Goal: Browse casually: Explore the website without a specific task or goal

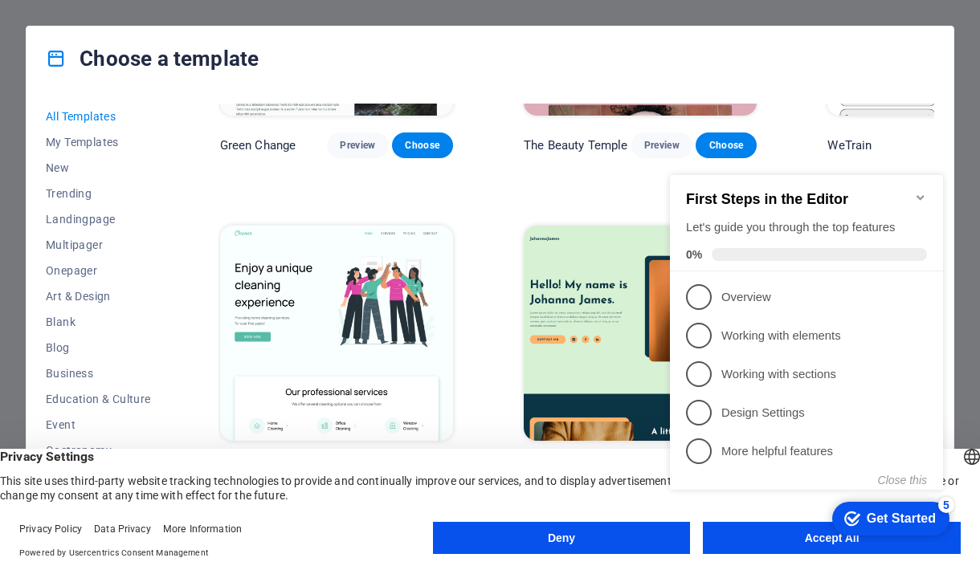
scroll to position [2488, 2]
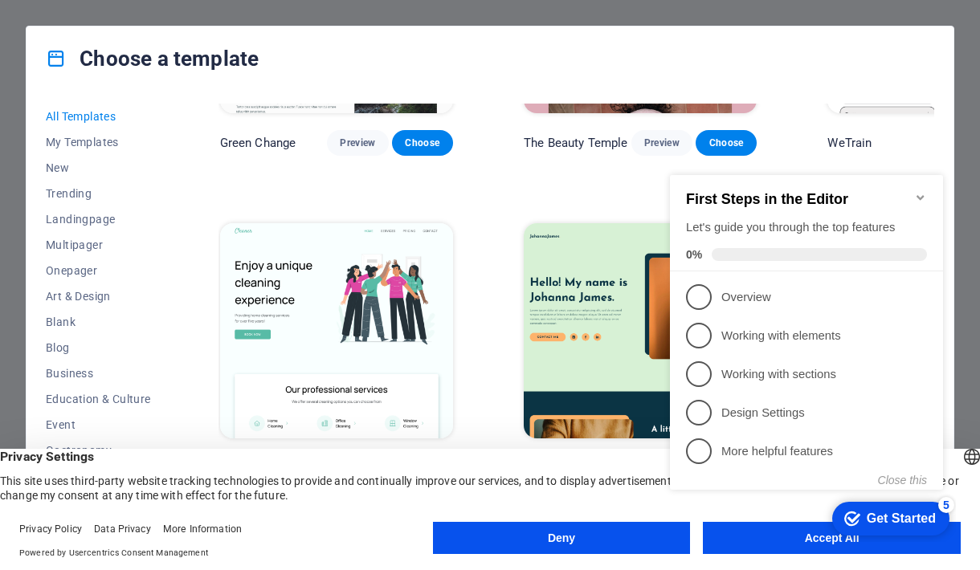
click at [644, 462] on span "Preview" at bounding box center [661, 468] width 35 height 13
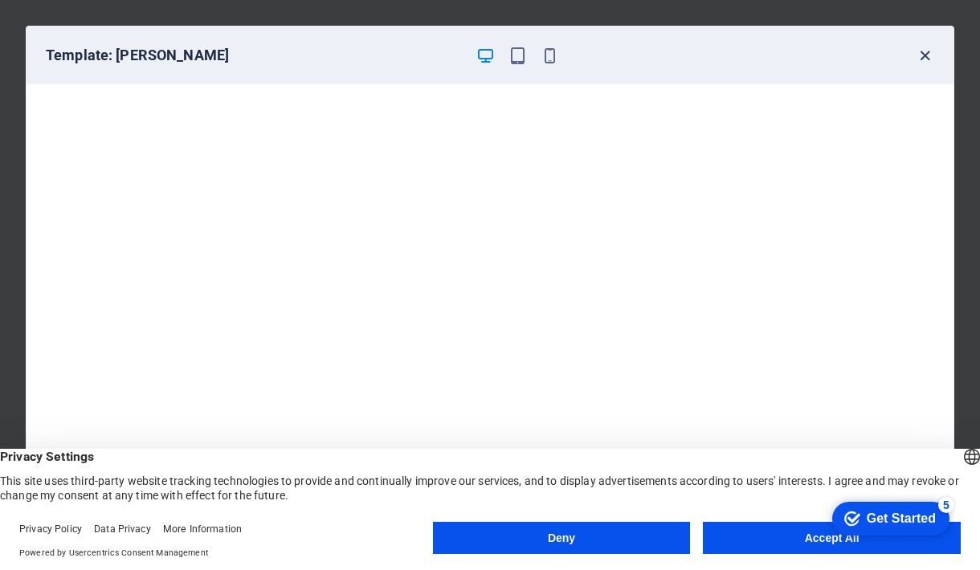
click at [923, 55] on icon "button" at bounding box center [924, 56] width 18 height 18
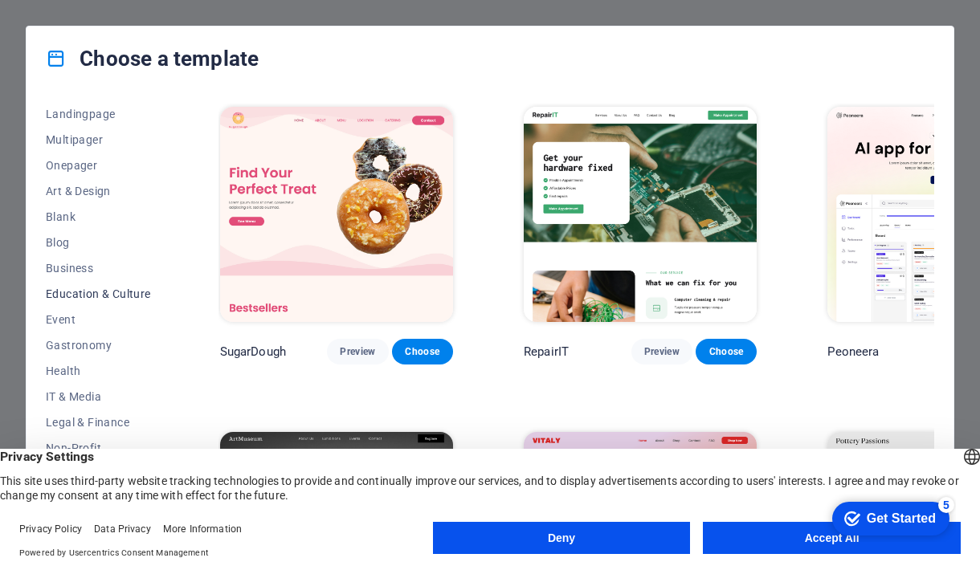
scroll to position [108, 0]
click at [67, 135] on span "Multipager" at bounding box center [98, 137] width 105 height 13
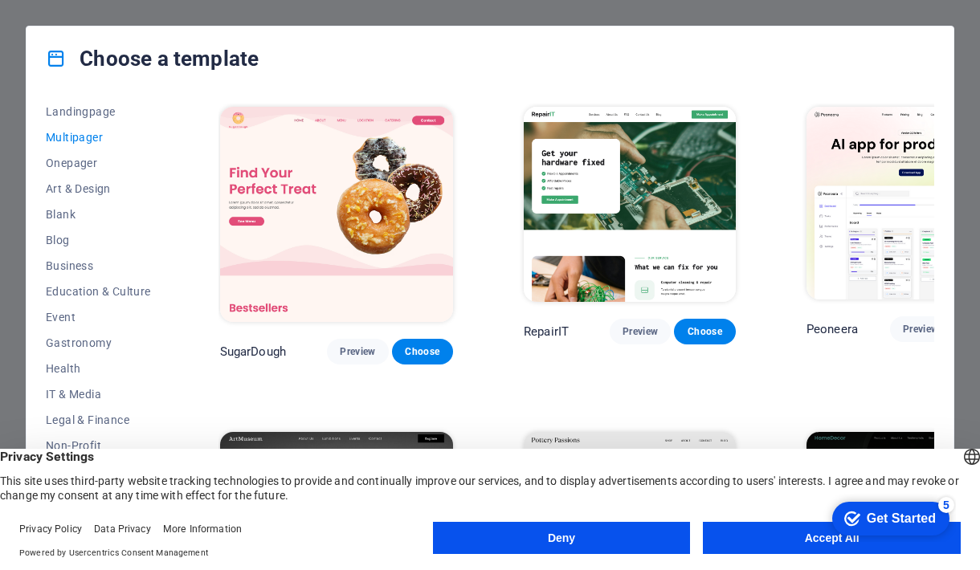
click at [67, 135] on span "Multipager" at bounding box center [98, 137] width 105 height 13
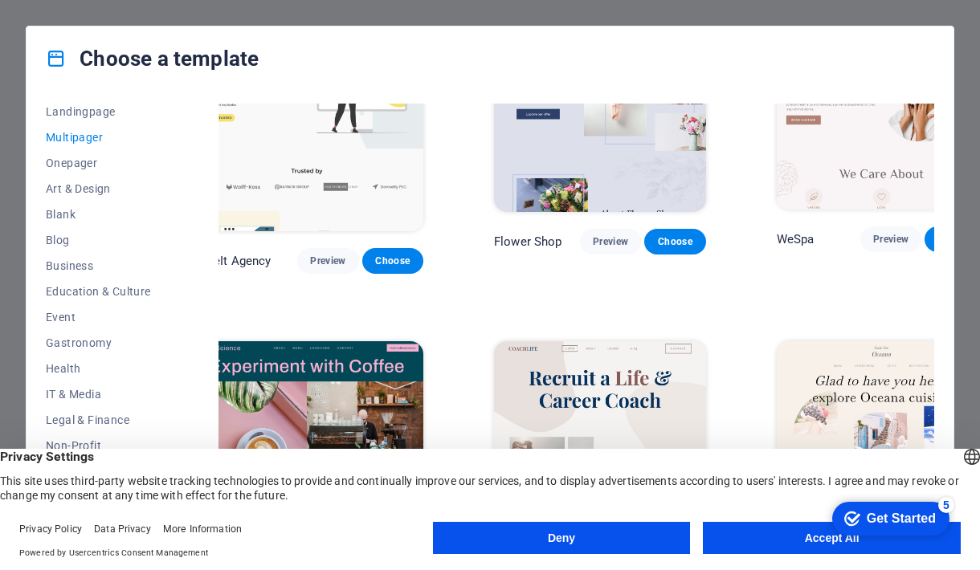
scroll to position [2360, 31]
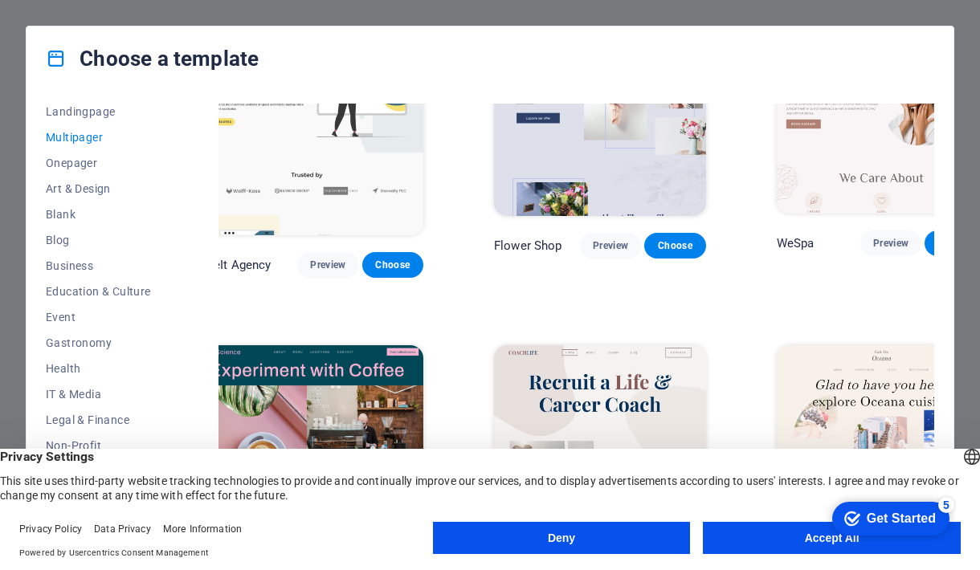
click at [647, 345] on img at bounding box center [600, 442] width 212 height 195
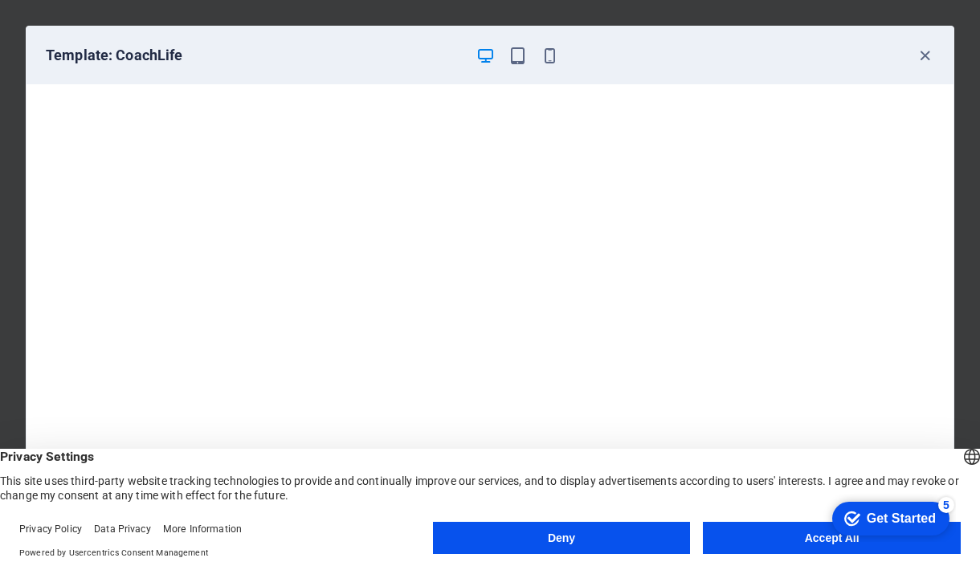
scroll to position [4, 0]
click at [924, 58] on icon "button" at bounding box center [924, 56] width 18 height 18
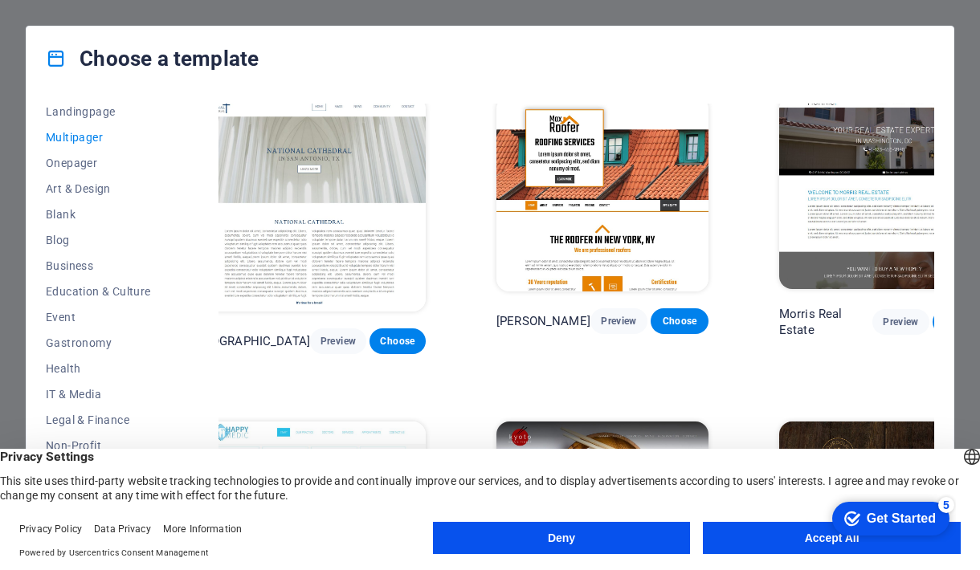
scroll to position [4238, 29]
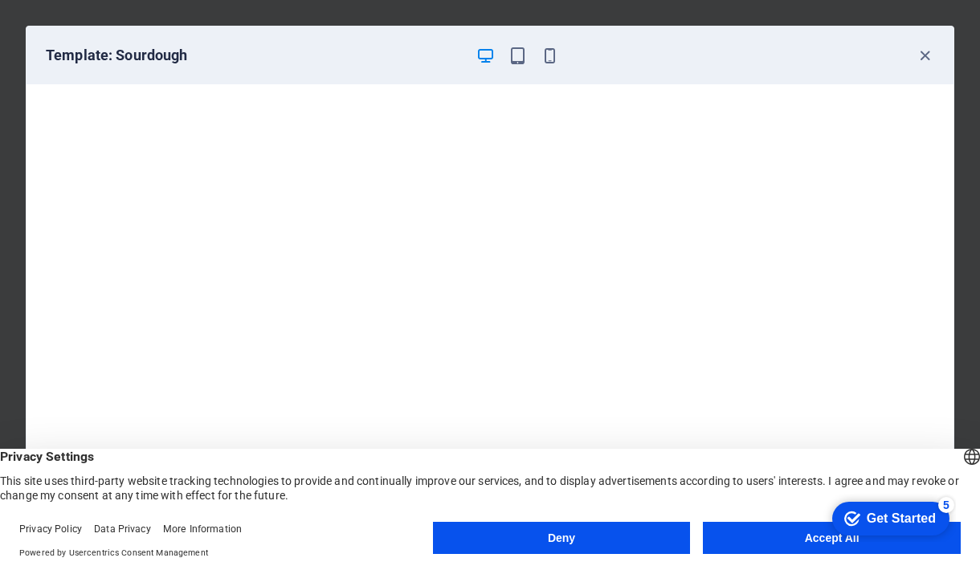
scroll to position [4, 0]
click at [925, 55] on icon "button" at bounding box center [924, 56] width 18 height 18
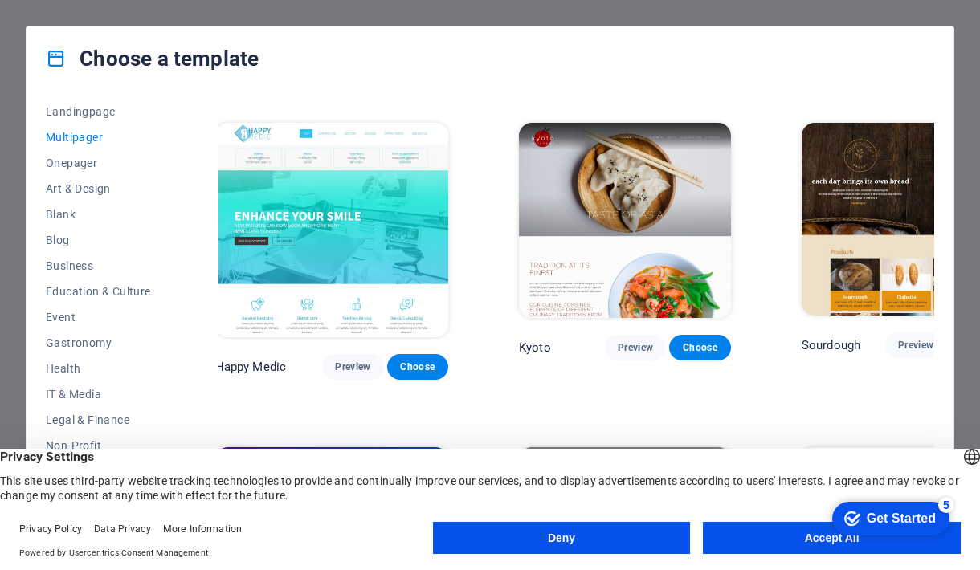
scroll to position [4523, 6]
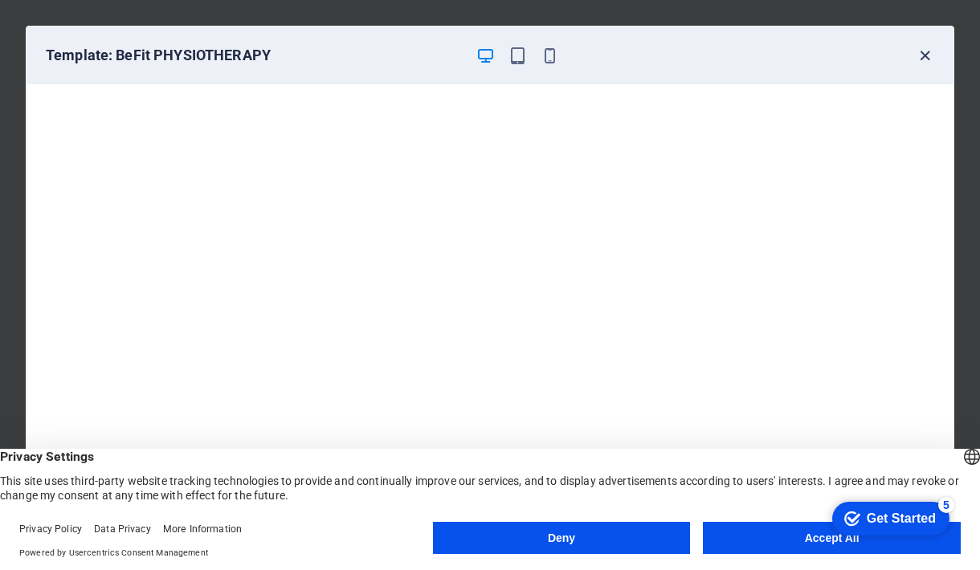
click at [919, 55] on icon "button" at bounding box center [924, 56] width 18 height 18
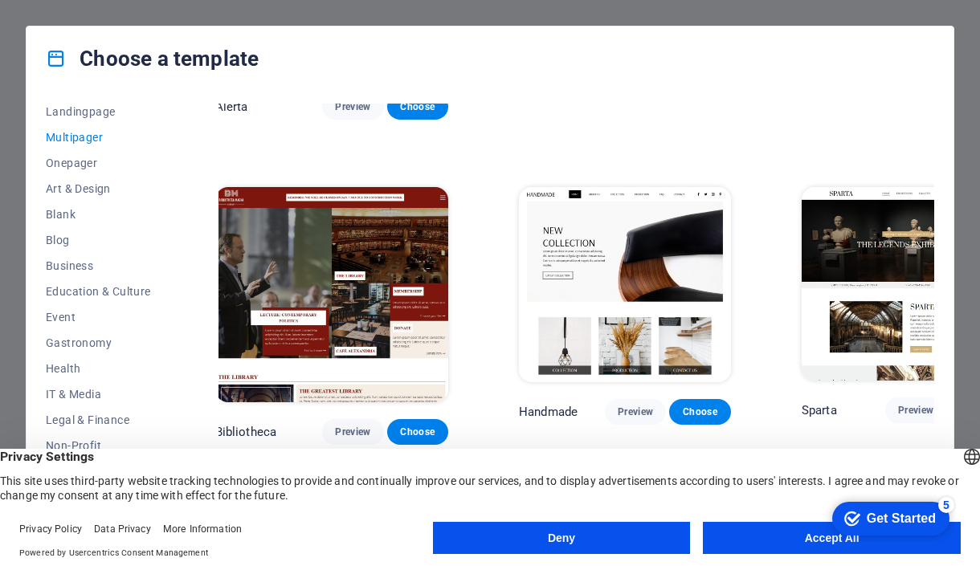
scroll to position [5442, 6]
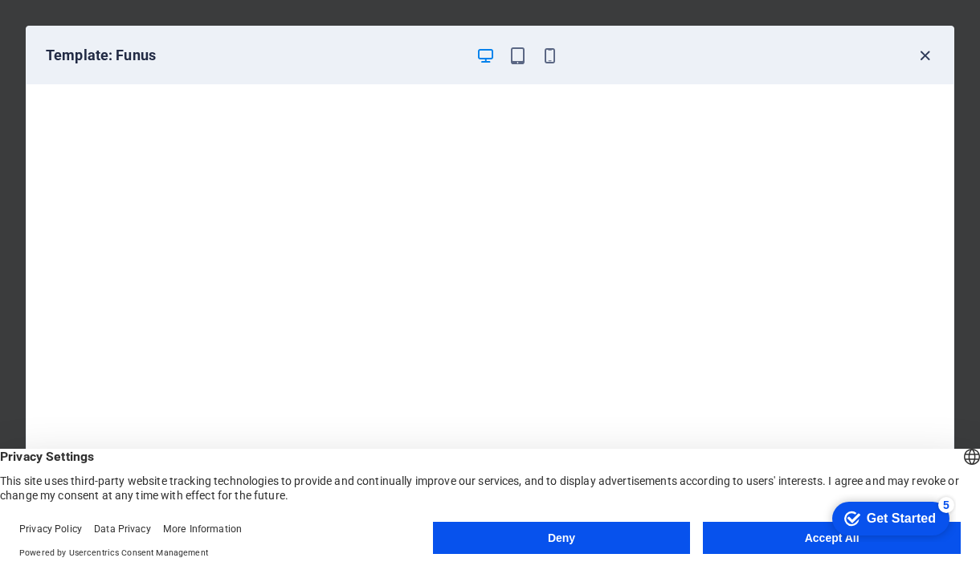
click at [923, 55] on icon "button" at bounding box center [924, 56] width 18 height 18
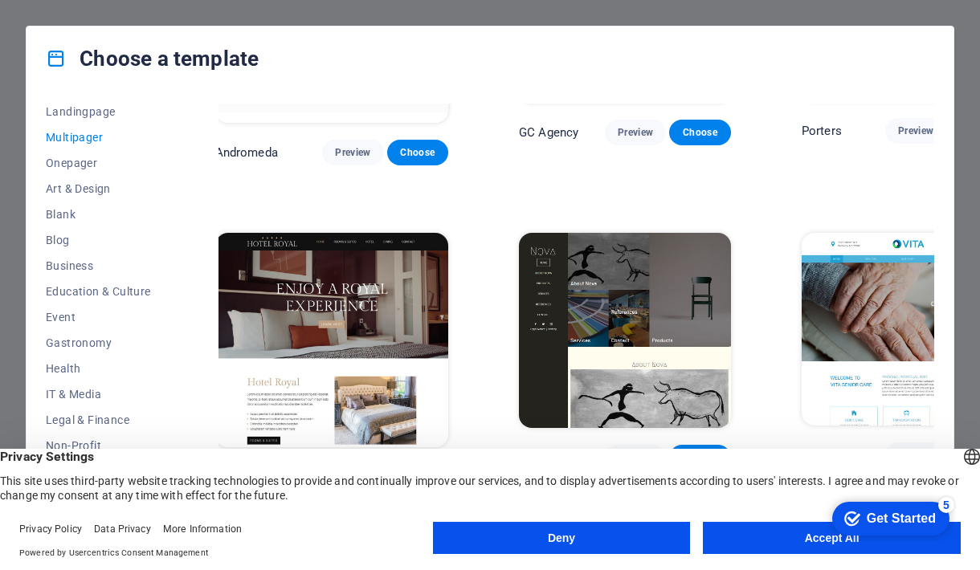
scroll to position [6404, 6]
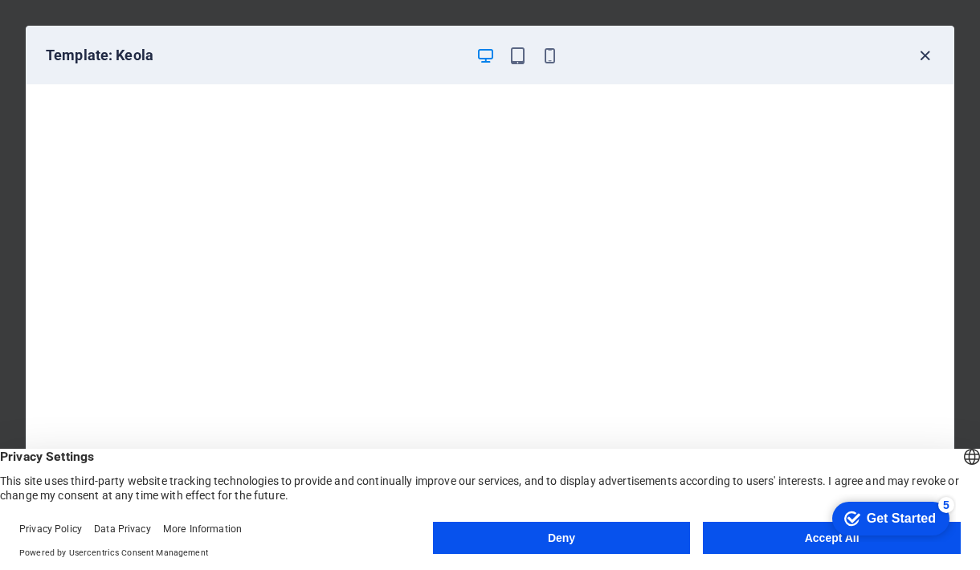
click at [923, 55] on icon "button" at bounding box center [924, 56] width 18 height 18
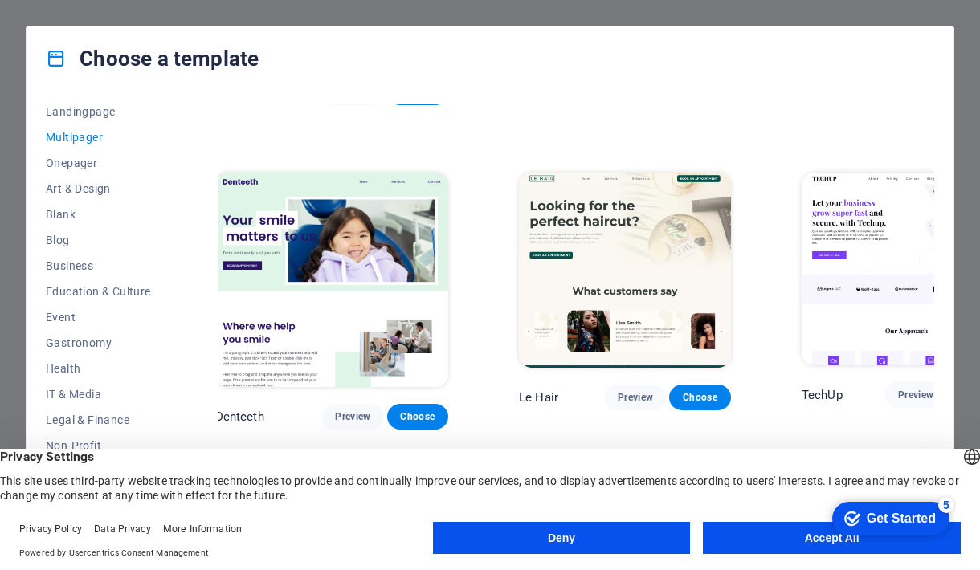
scroll to position [2774, 6]
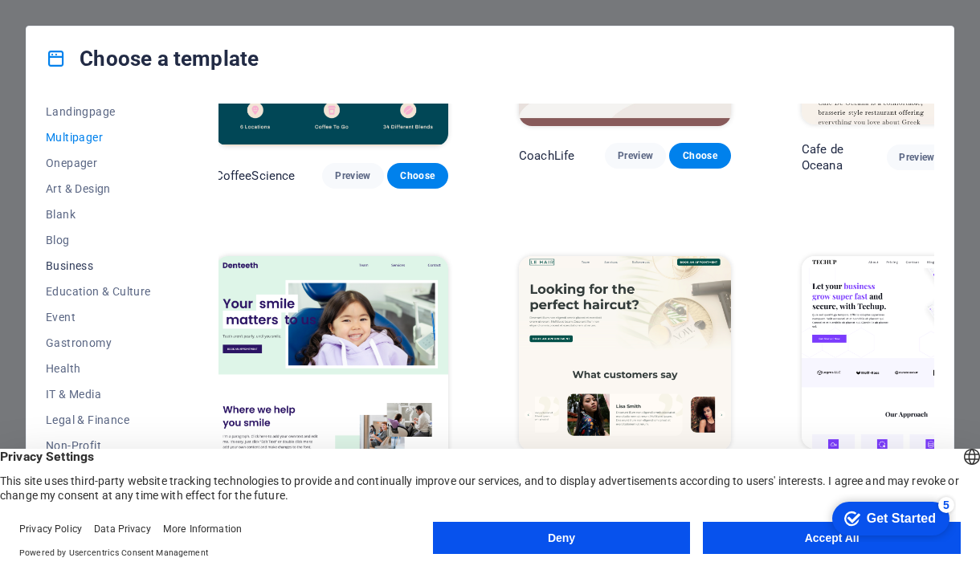
click at [82, 262] on span "Business" at bounding box center [98, 265] width 105 height 13
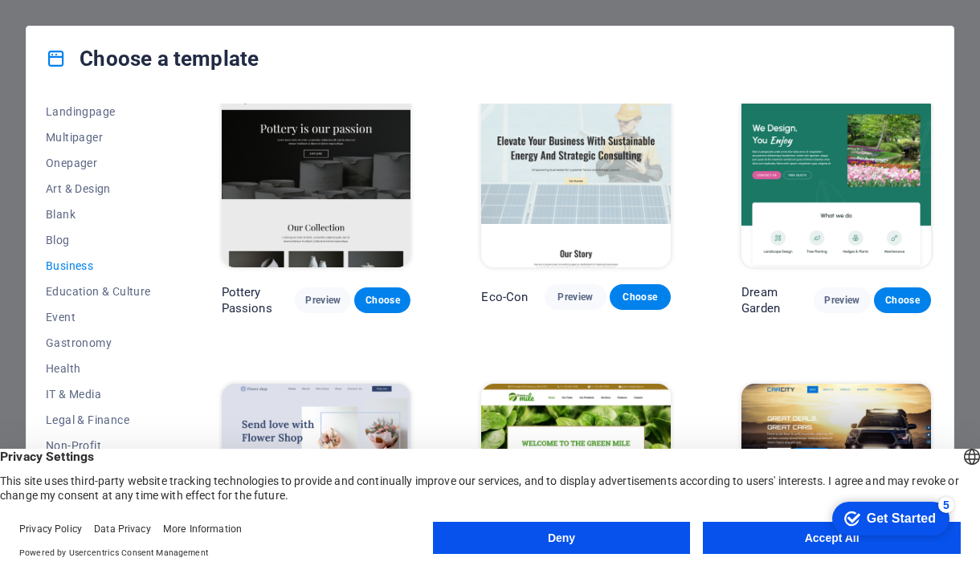
scroll to position [15, 0]
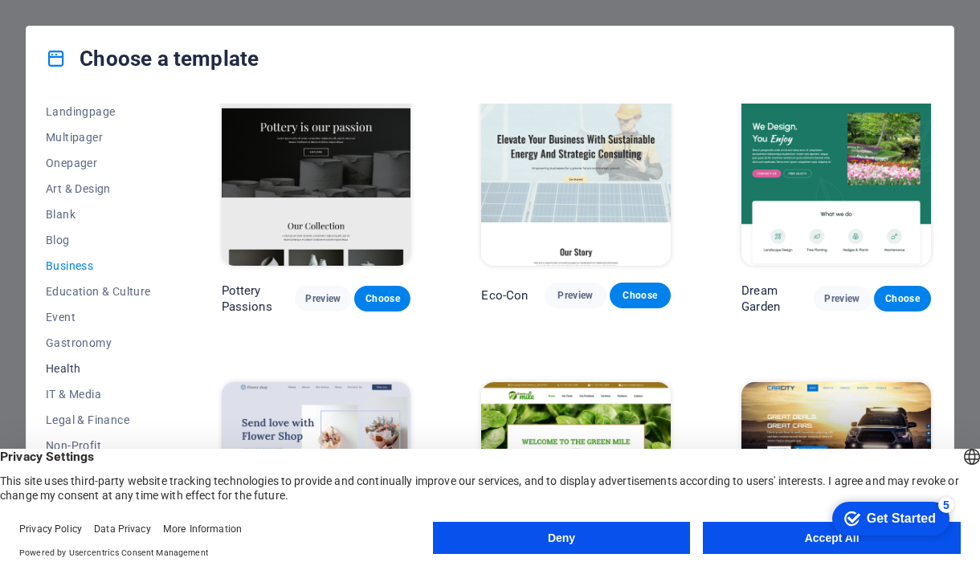
click at [66, 370] on span "Health" at bounding box center [98, 368] width 105 height 13
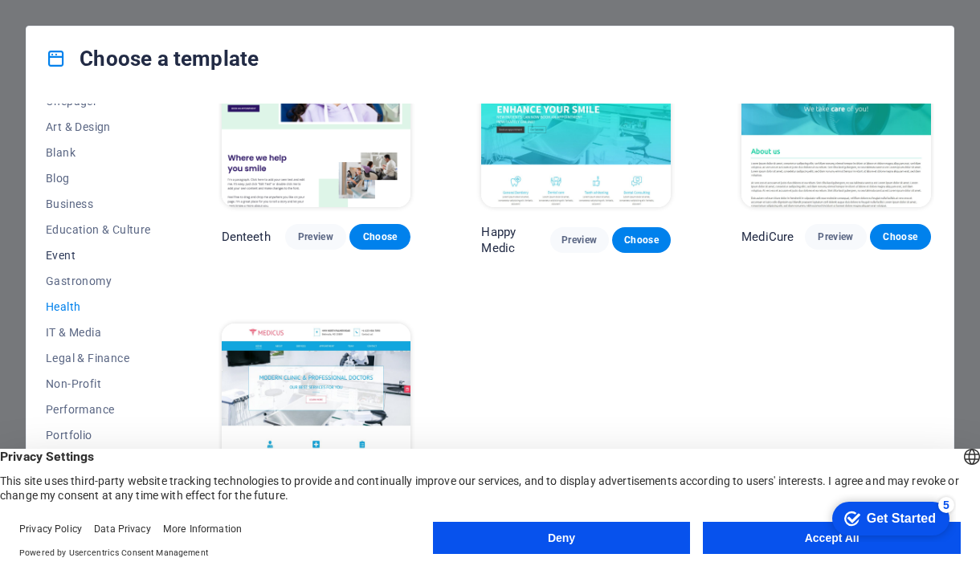
scroll to position [165, 0]
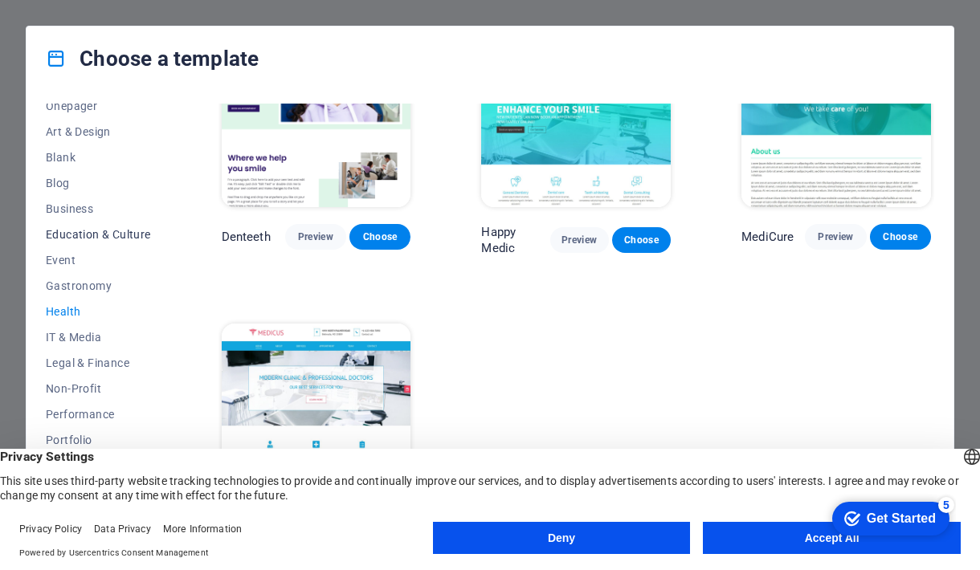
click at [112, 230] on span "Education & Culture" at bounding box center [98, 234] width 105 height 13
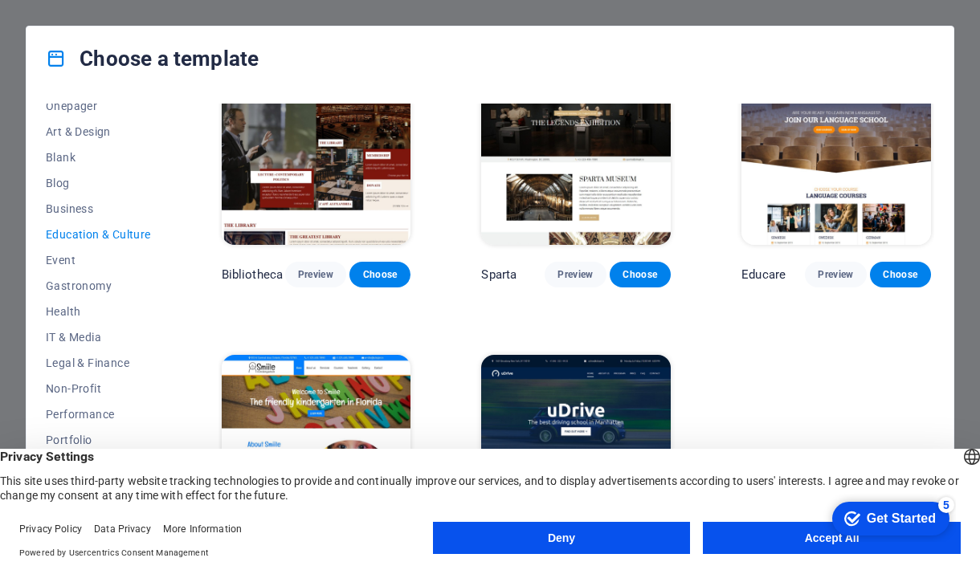
scroll to position [335, 0]
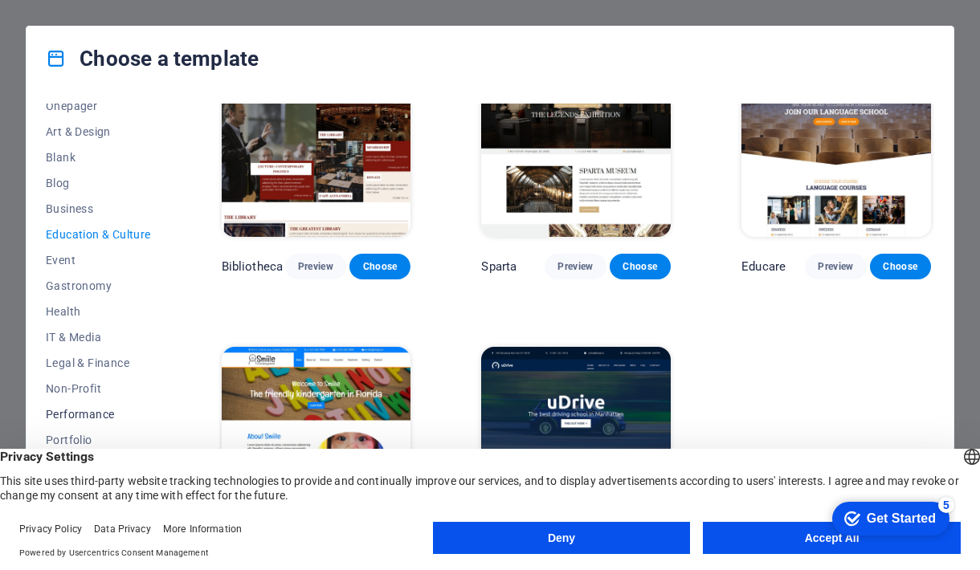
click at [105, 414] on span "Performance" at bounding box center [98, 414] width 105 height 13
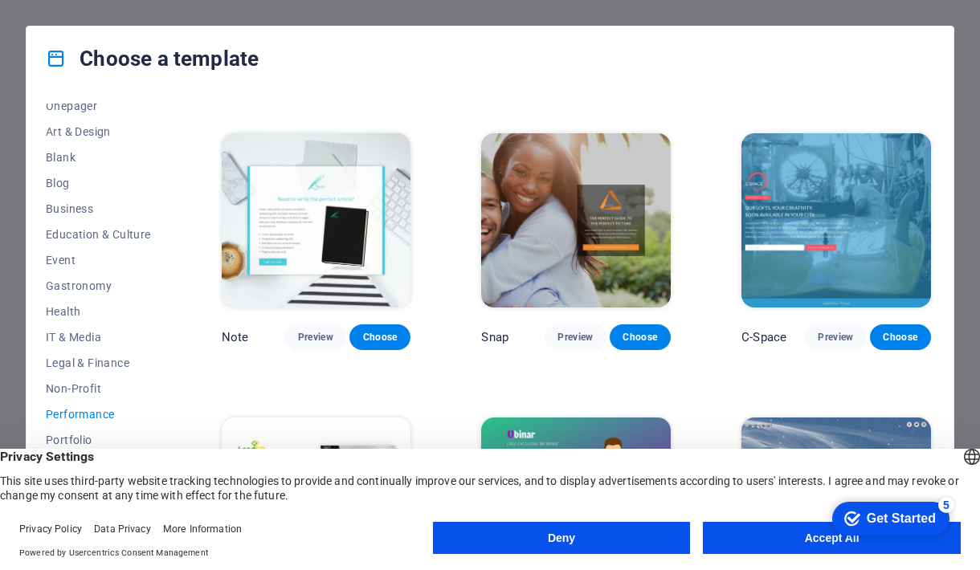
scroll to position [829, 0]
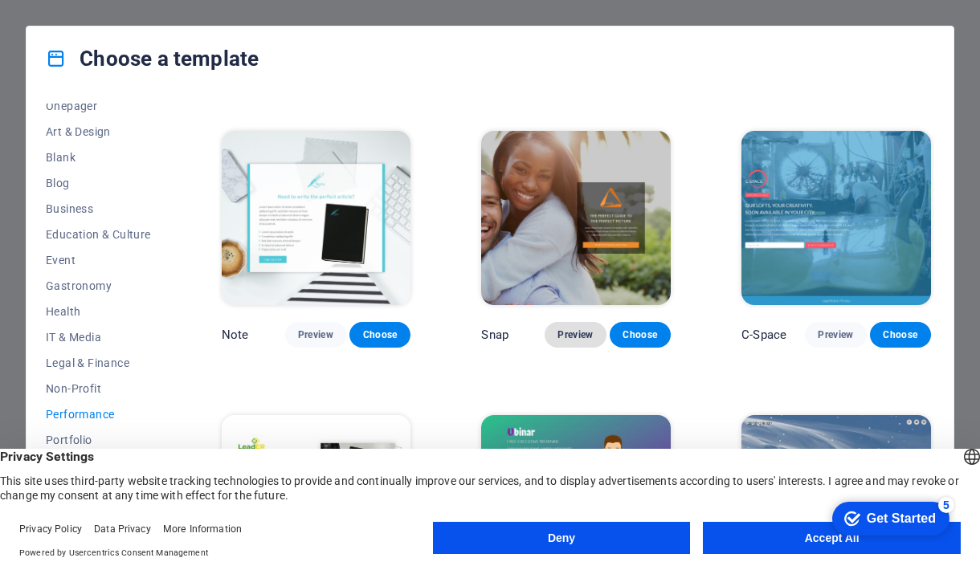
click at [576, 328] on span "Preview" at bounding box center [574, 334] width 35 height 13
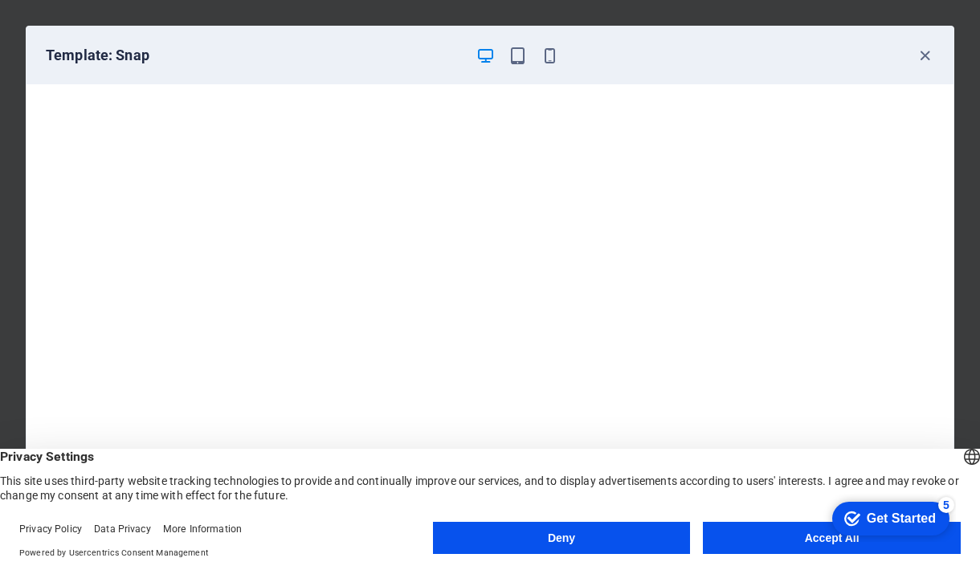
scroll to position [4, 0]
click at [922, 56] on icon "button" at bounding box center [924, 56] width 18 height 18
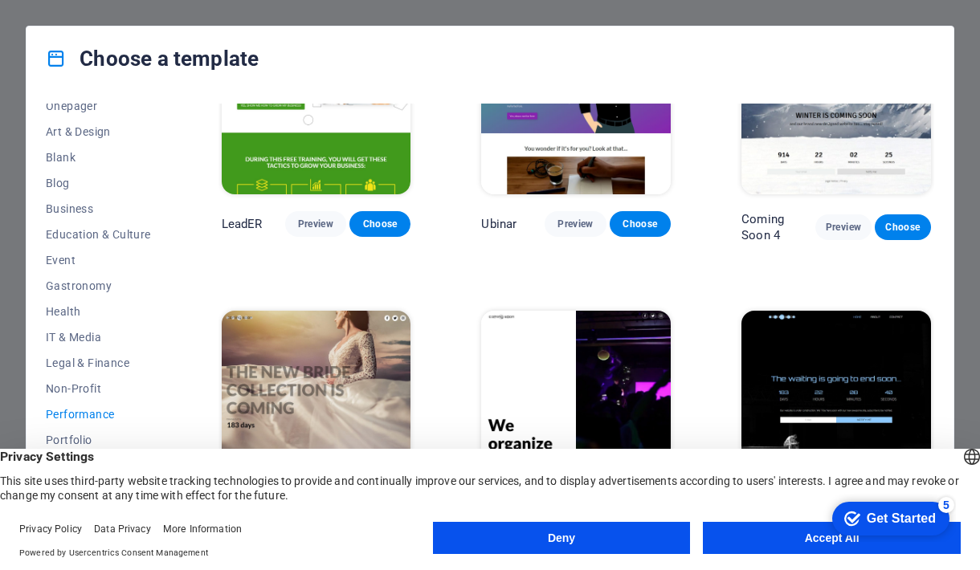
scroll to position [1224, 0]
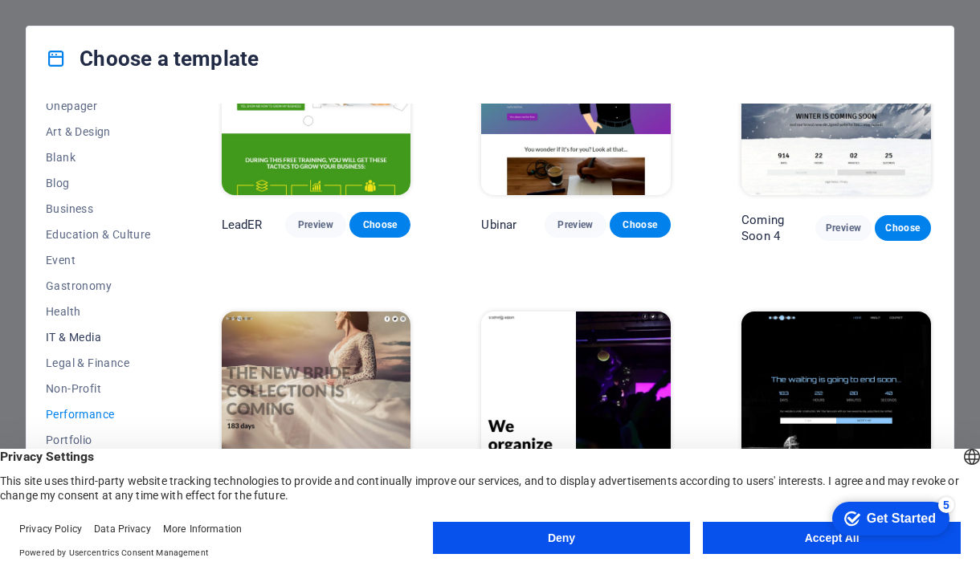
click at [79, 334] on span "IT & Media" at bounding box center [98, 337] width 105 height 13
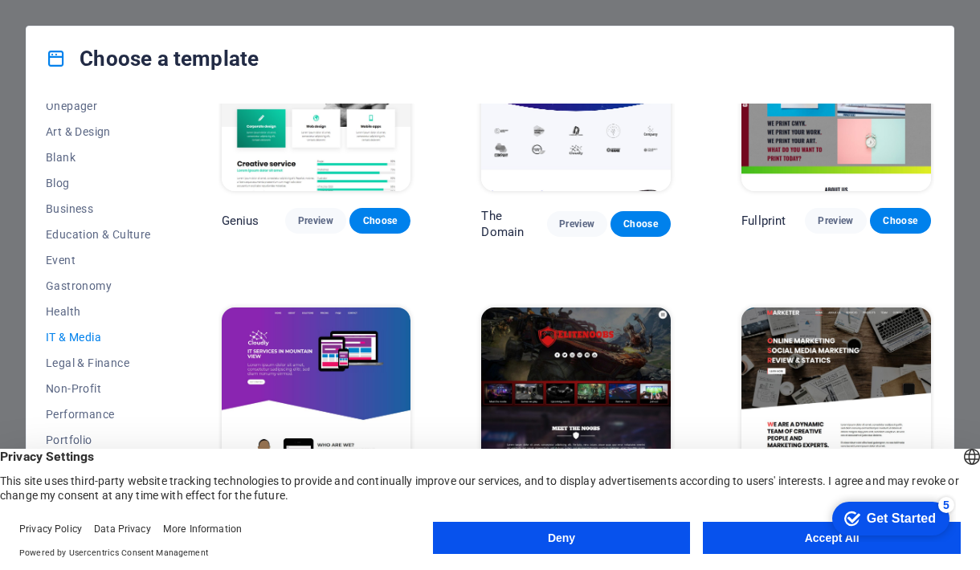
scroll to position [665, 0]
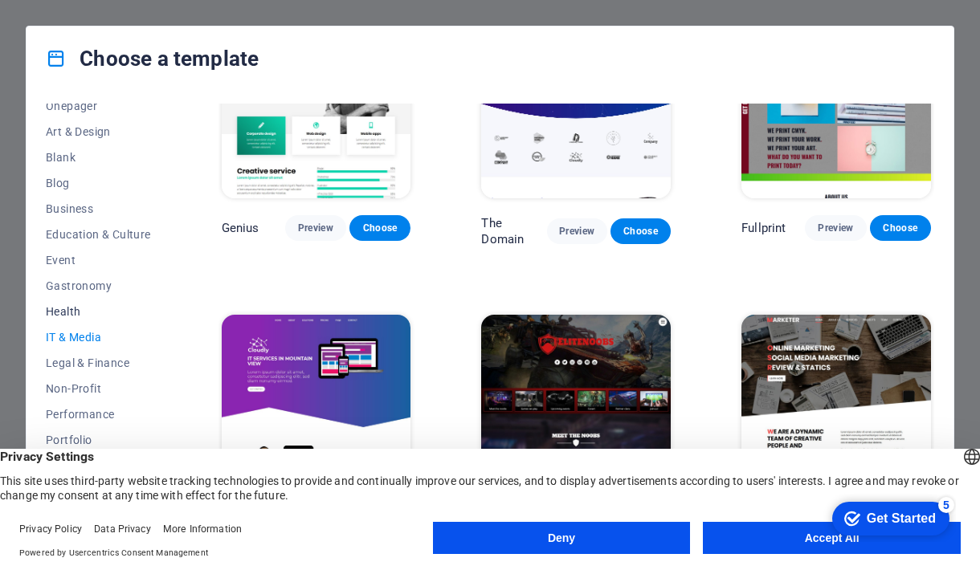
click at [74, 308] on span "Health" at bounding box center [98, 311] width 105 height 13
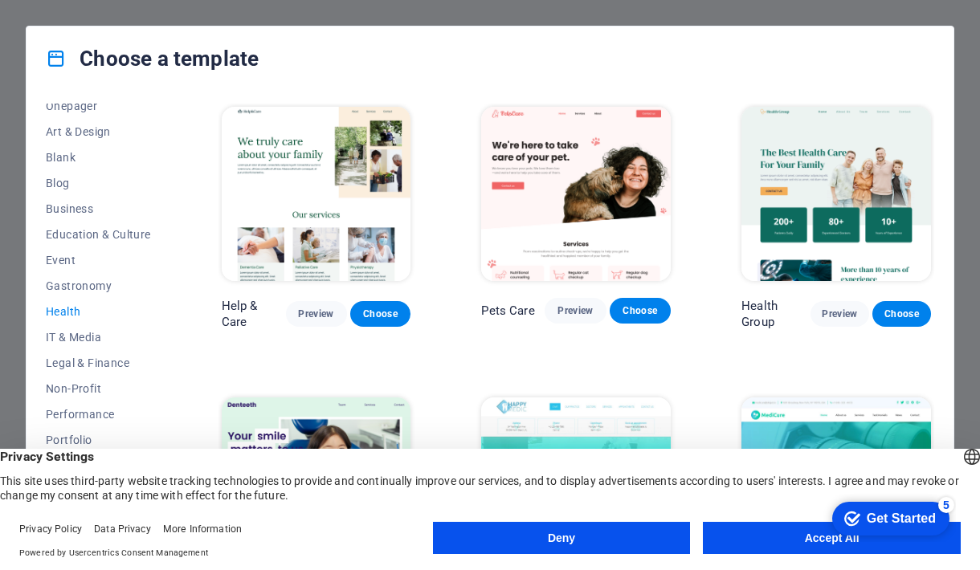
scroll to position [0, 0]
click at [305, 185] on img at bounding box center [316, 194] width 189 height 174
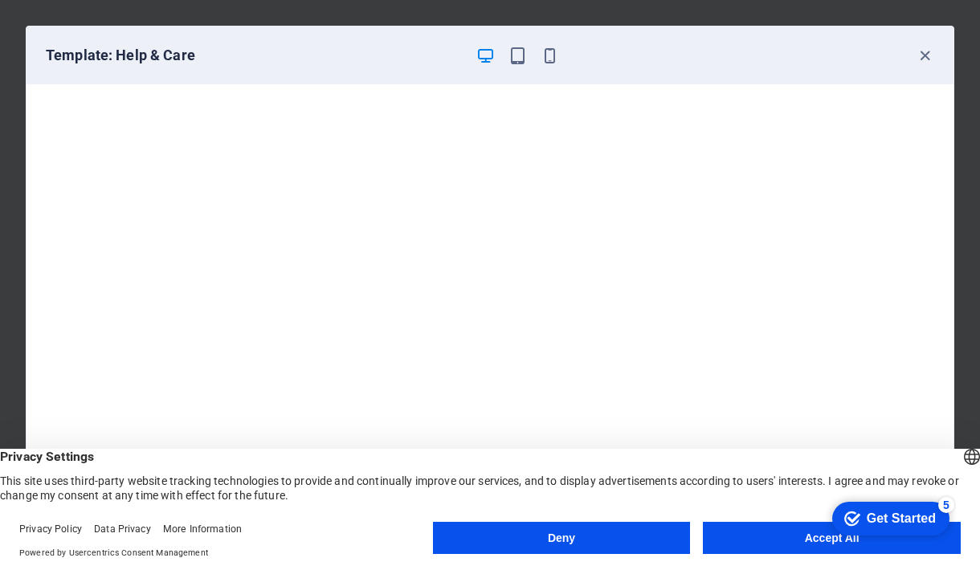
scroll to position [4, 0]
click at [924, 58] on icon "button" at bounding box center [924, 56] width 18 height 18
click at [923, 53] on icon "button" at bounding box center [924, 56] width 18 height 18
